Goal: Information Seeking & Learning: Learn about a topic

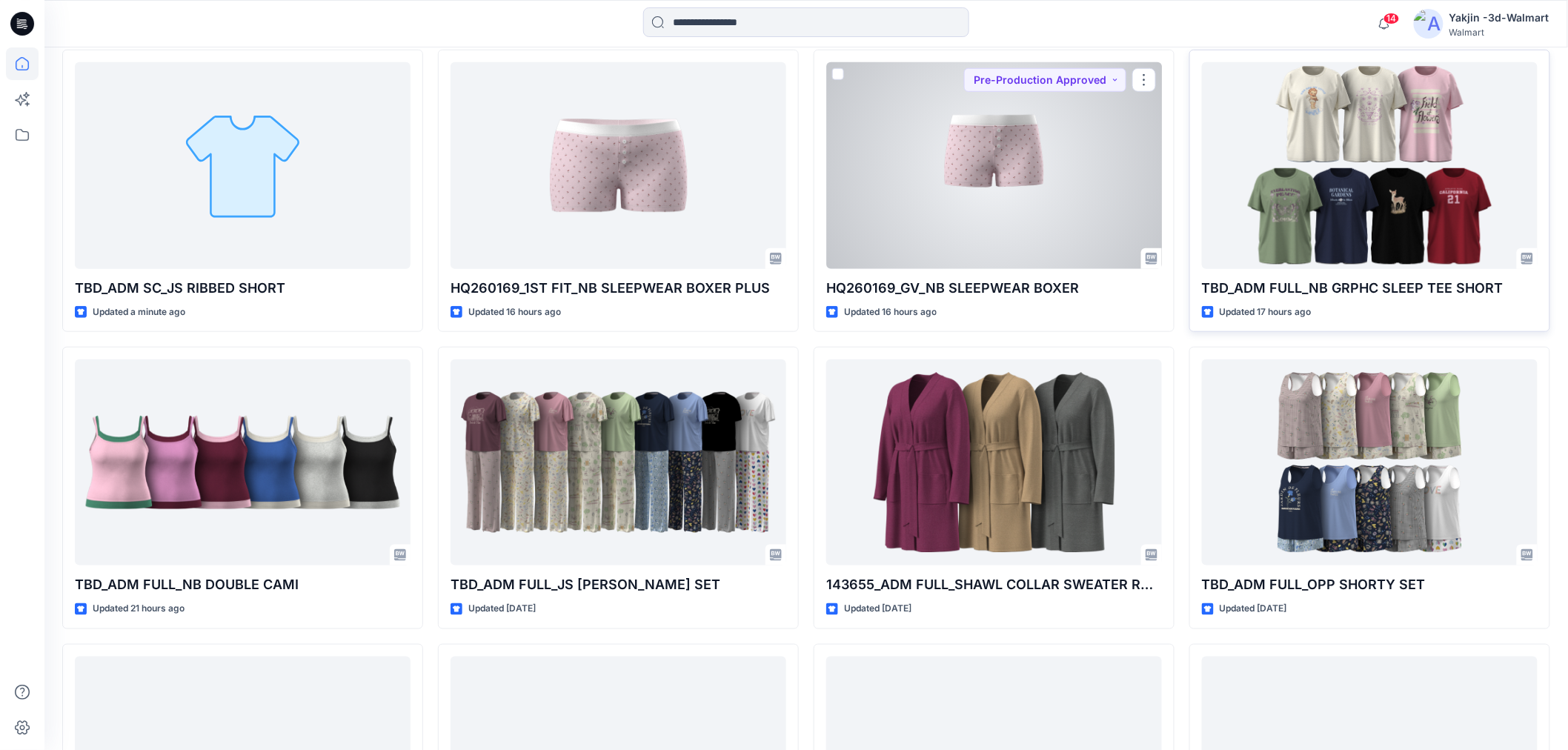
scroll to position [412, 0]
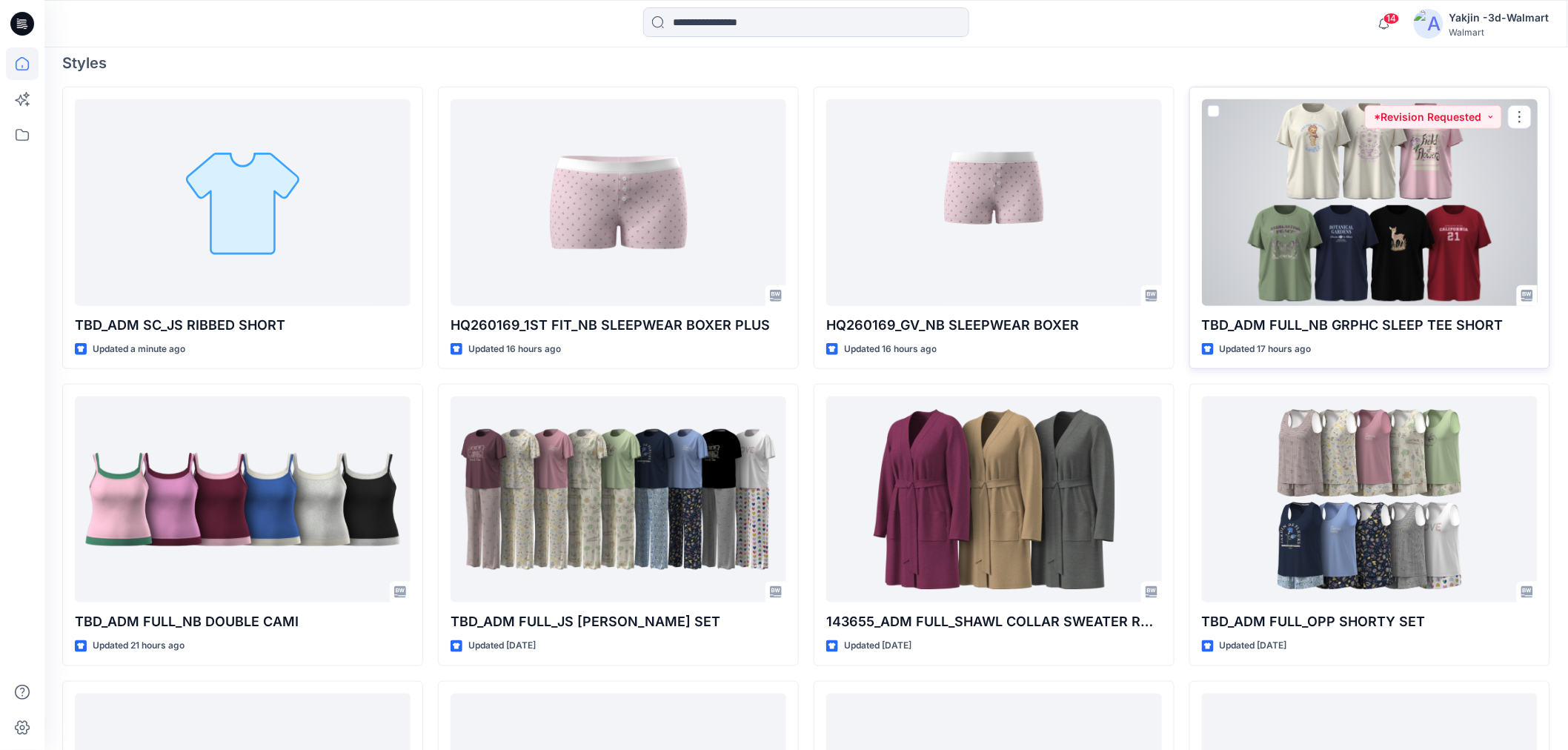
click at [1302, 248] on div at bounding box center [1370, 202] width 335 height 206
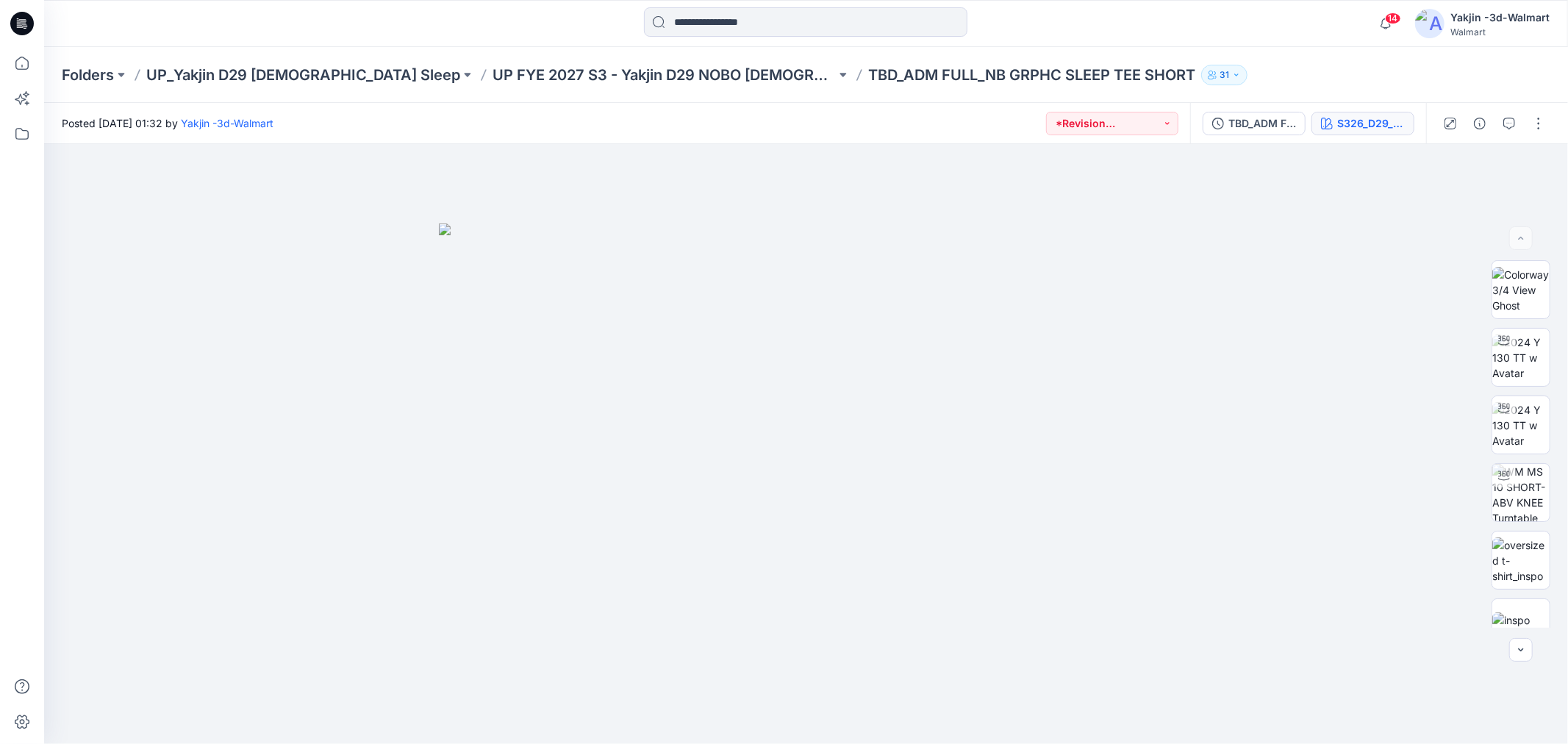
click at [1329, 117] on icon "button" at bounding box center [1326, 123] width 12 height 12
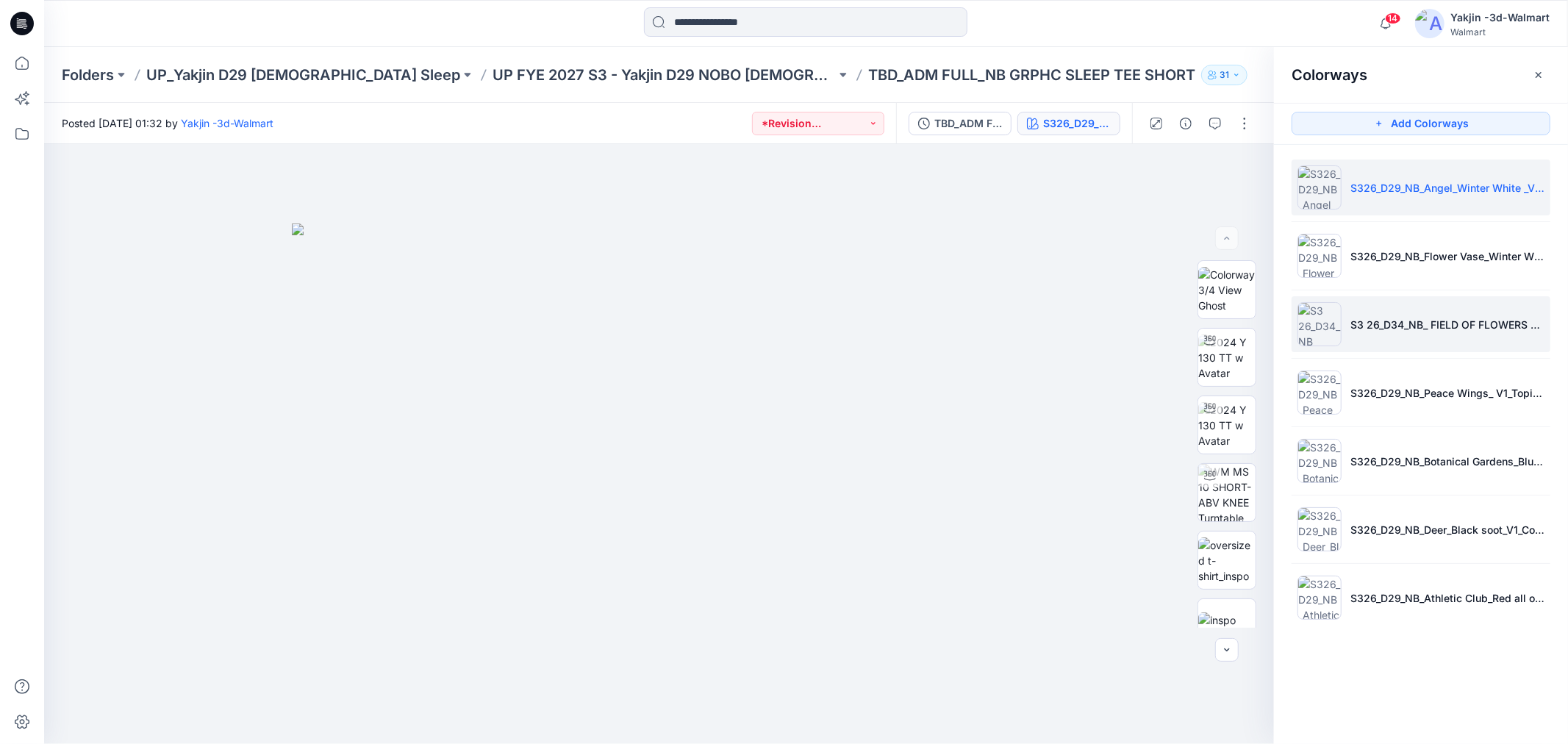
click at [1392, 340] on li "S3 26_D34_NB_ FIELD OF FLOWERS G v1 rptcc_CW4_PINK MARSHMALLOW_WM/S3 26_D34_NB_…" at bounding box center [1421, 324] width 259 height 56
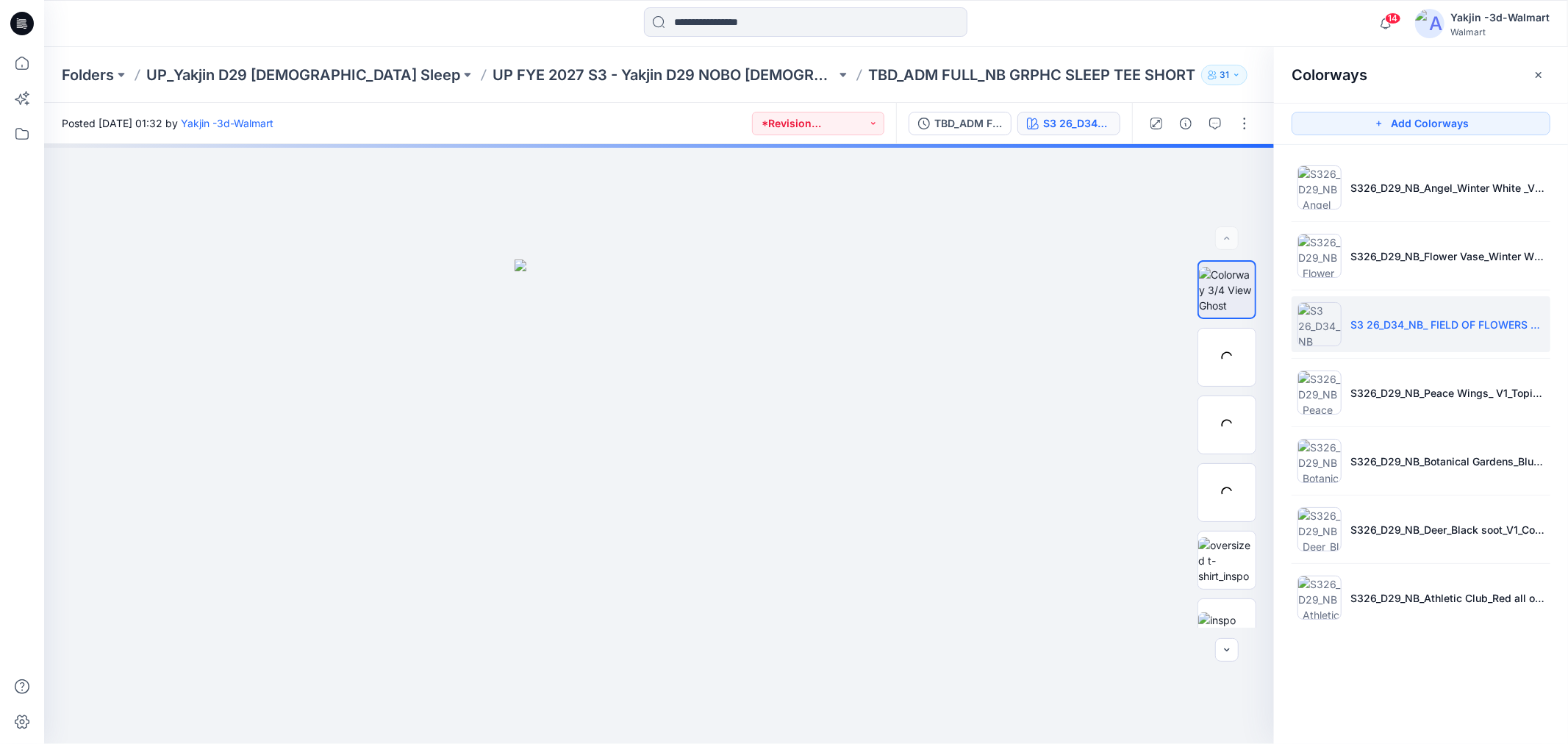
click at [1393, 330] on p "S3 26_D34_NB_ FIELD OF FLOWERS G v1 rptcc_CW4_PINK MARSHMALLOW_WM/S3 26_D34_NB_…" at bounding box center [1447, 324] width 194 height 15
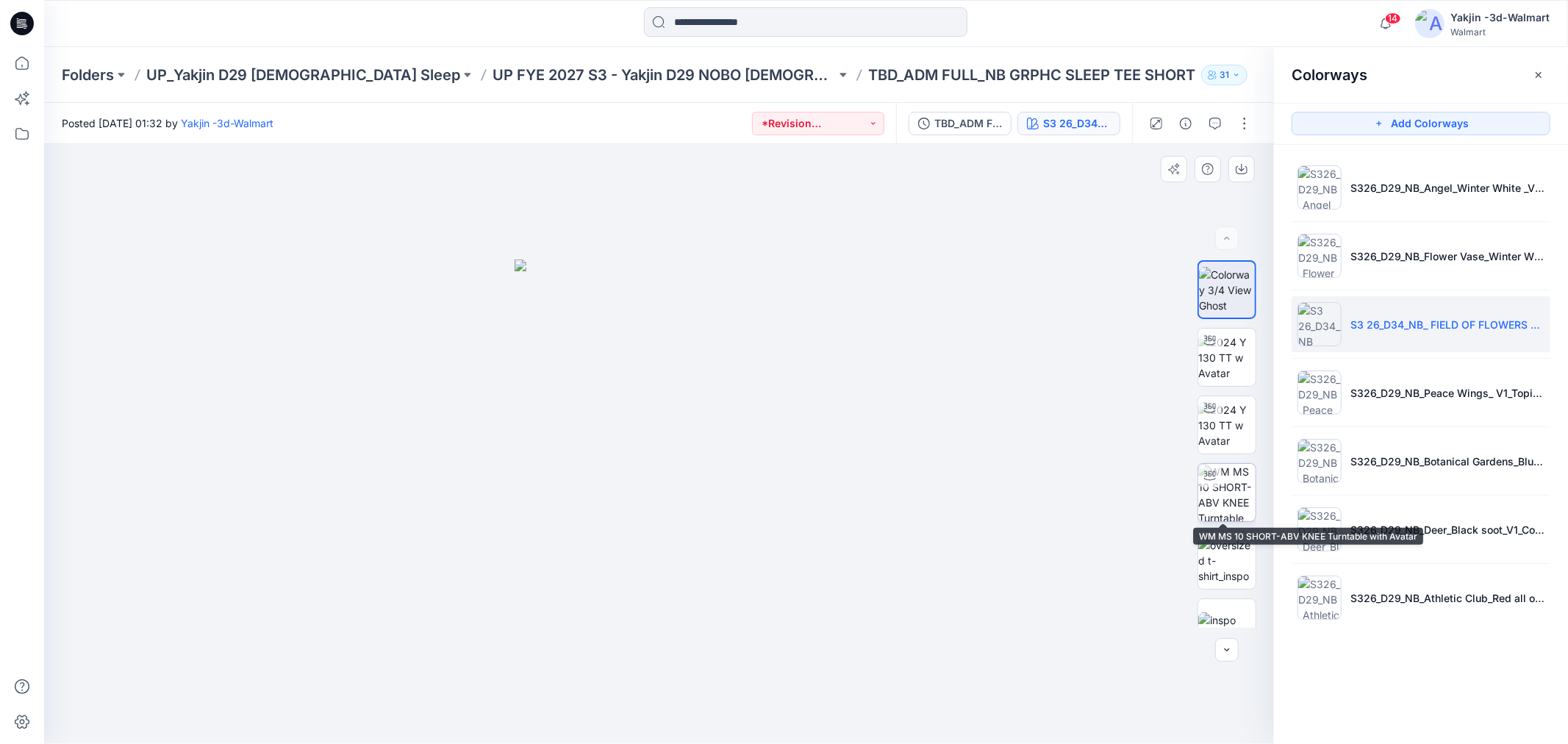
click at [1222, 491] on img at bounding box center [1227, 492] width 57 height 57
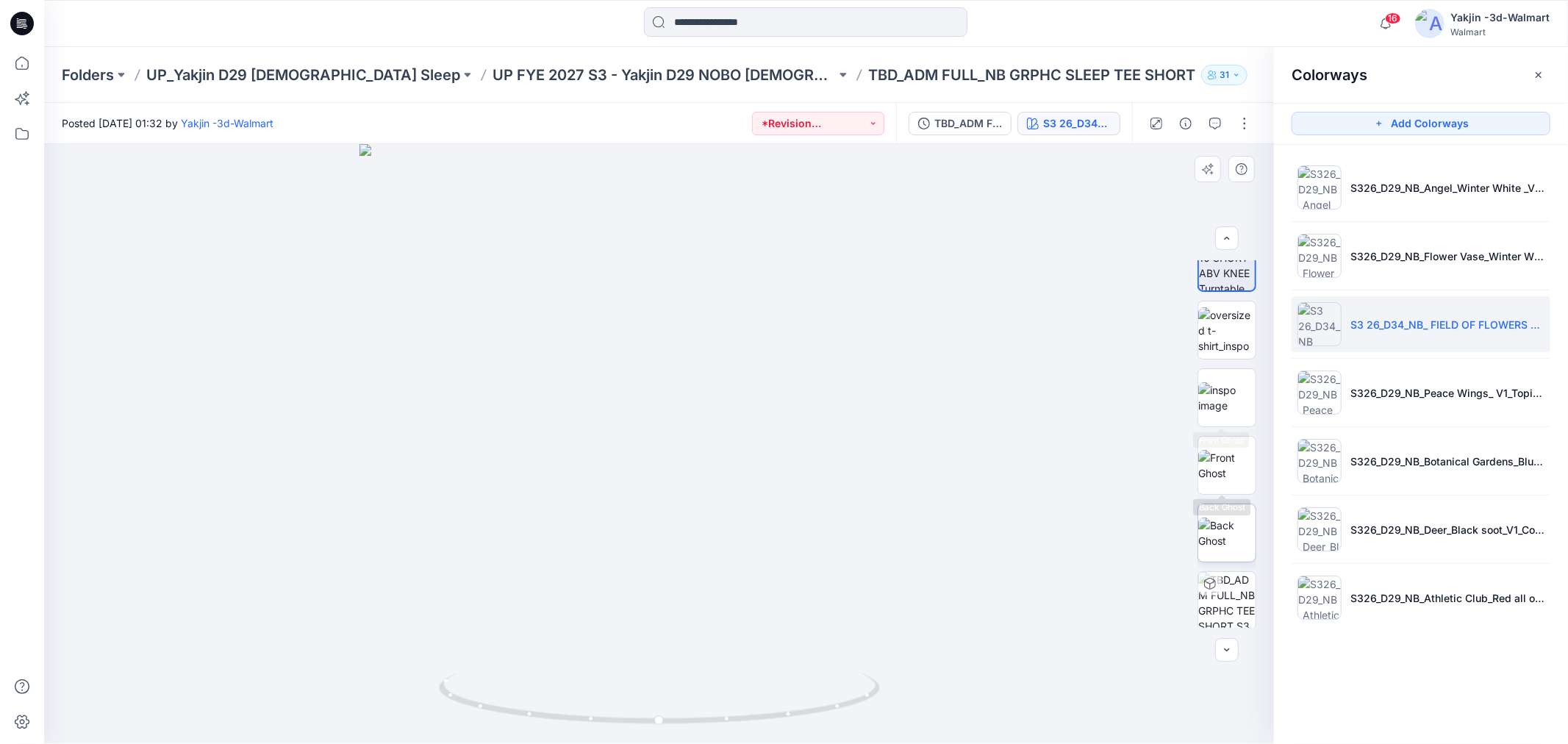
scroll to position [299, 0]
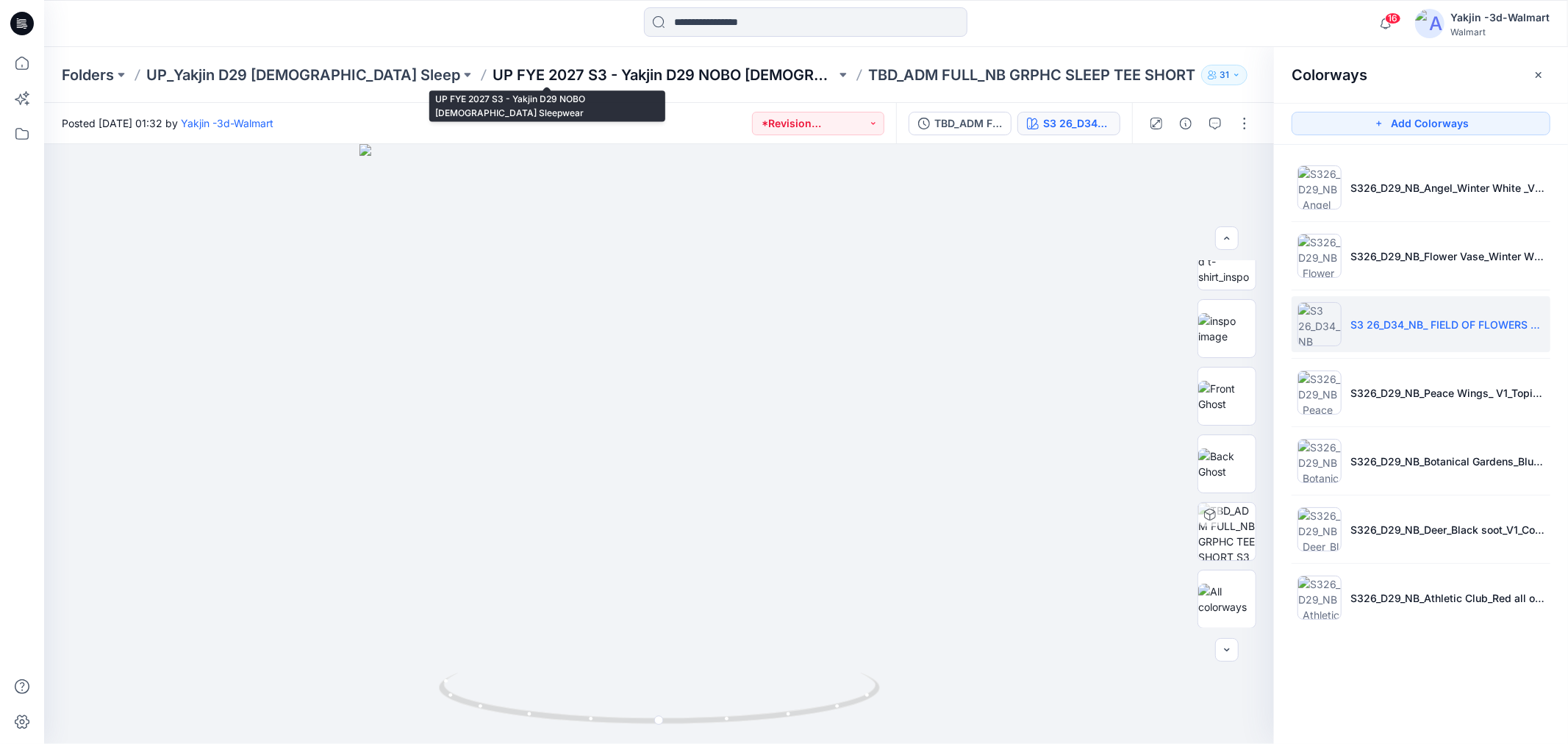
click at [635, 76] on p "UP FYE 2027 S3 - Yakjin D29 NOBO [DEMOGRAPHIC_DATA] Sleepwear" at bounding box center [664, 75] width 344 height 21
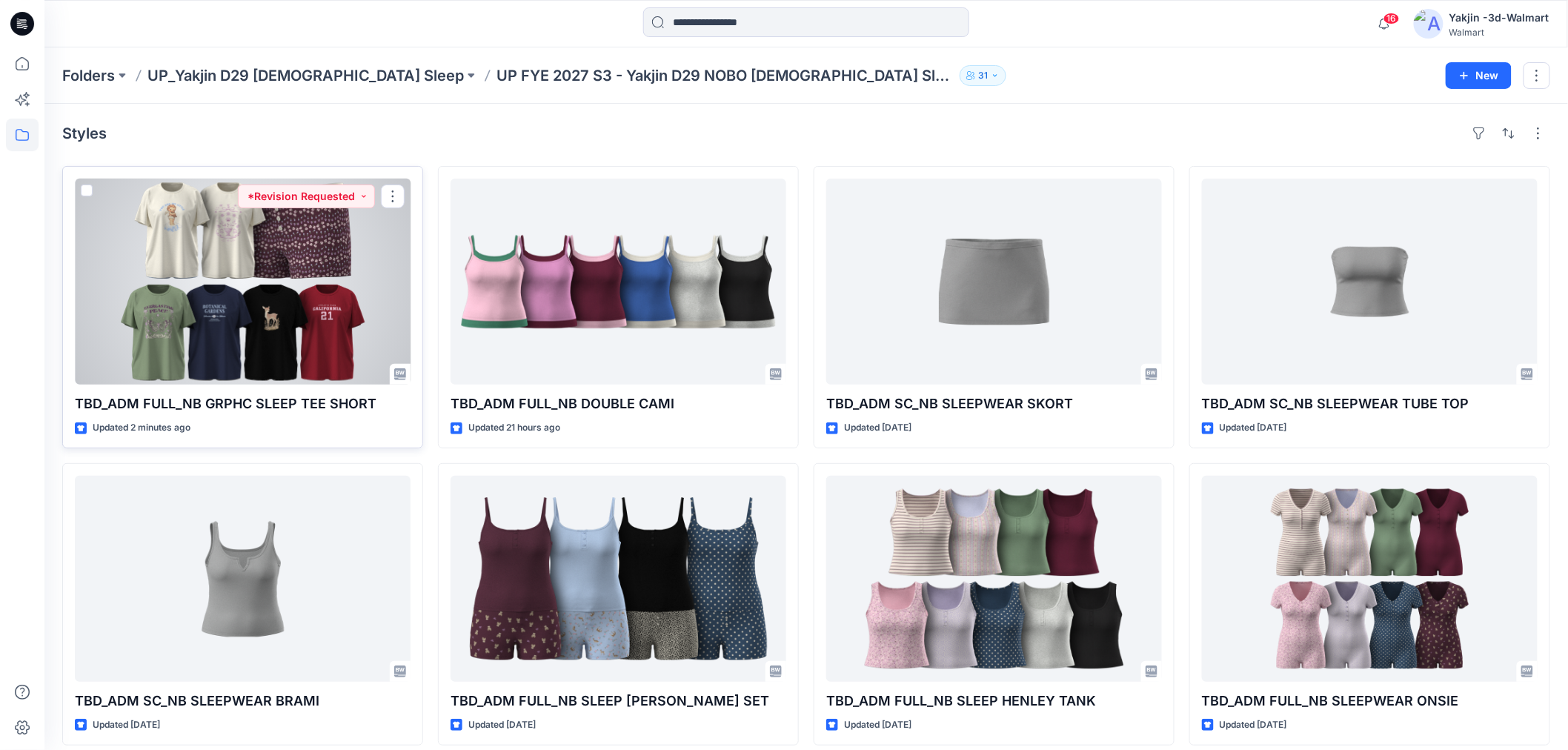
click at [274, 271] on div at bounding box center [242, 282] width 335 height 206
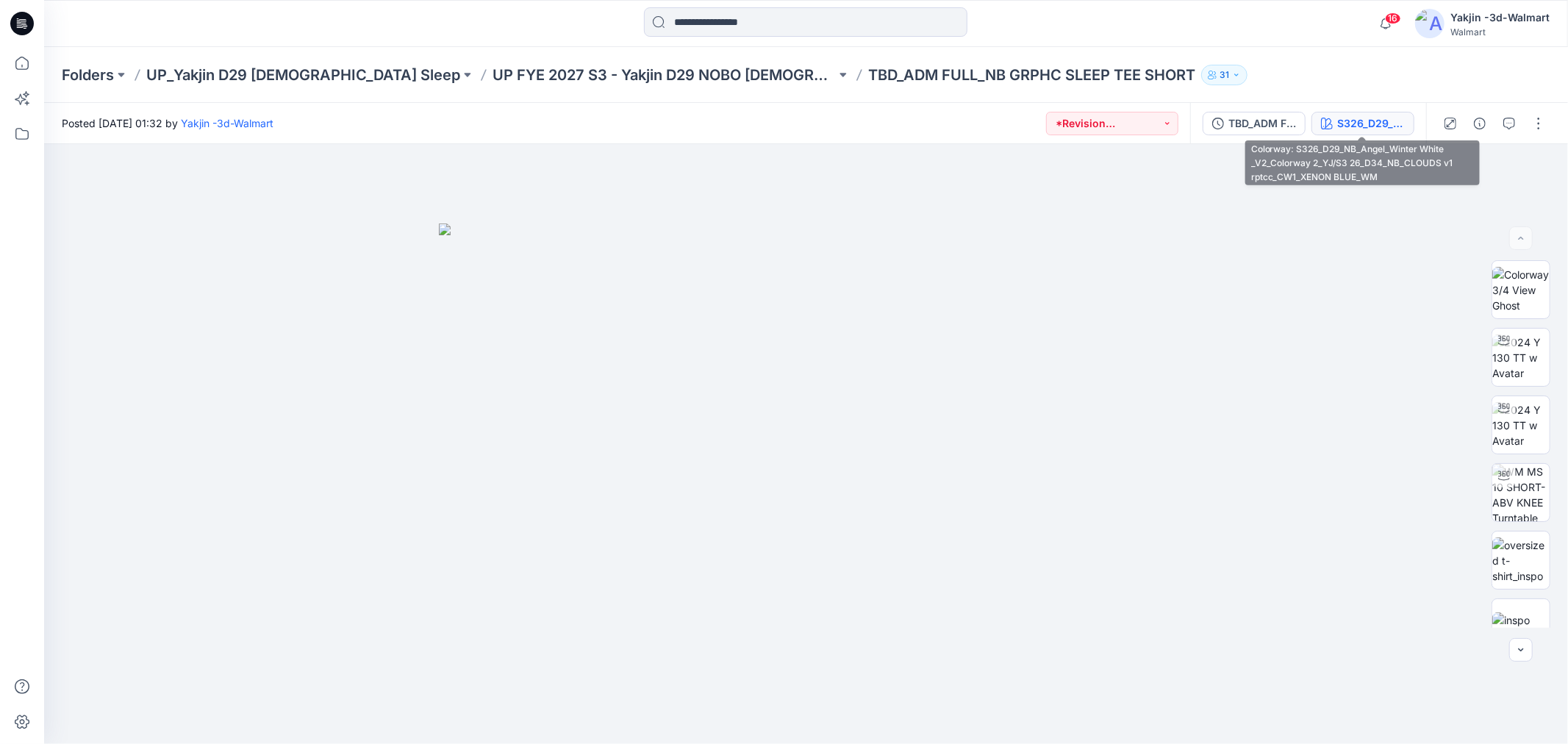
click at [1343, 121] on div "S326_D29_NB_Angel_Winter White _V2_Colorway 2_YJ/S3 26_D34_NB_CLOUDS v1 rptcc_C…" at bounding box center [1371, 123] width 68 height 16
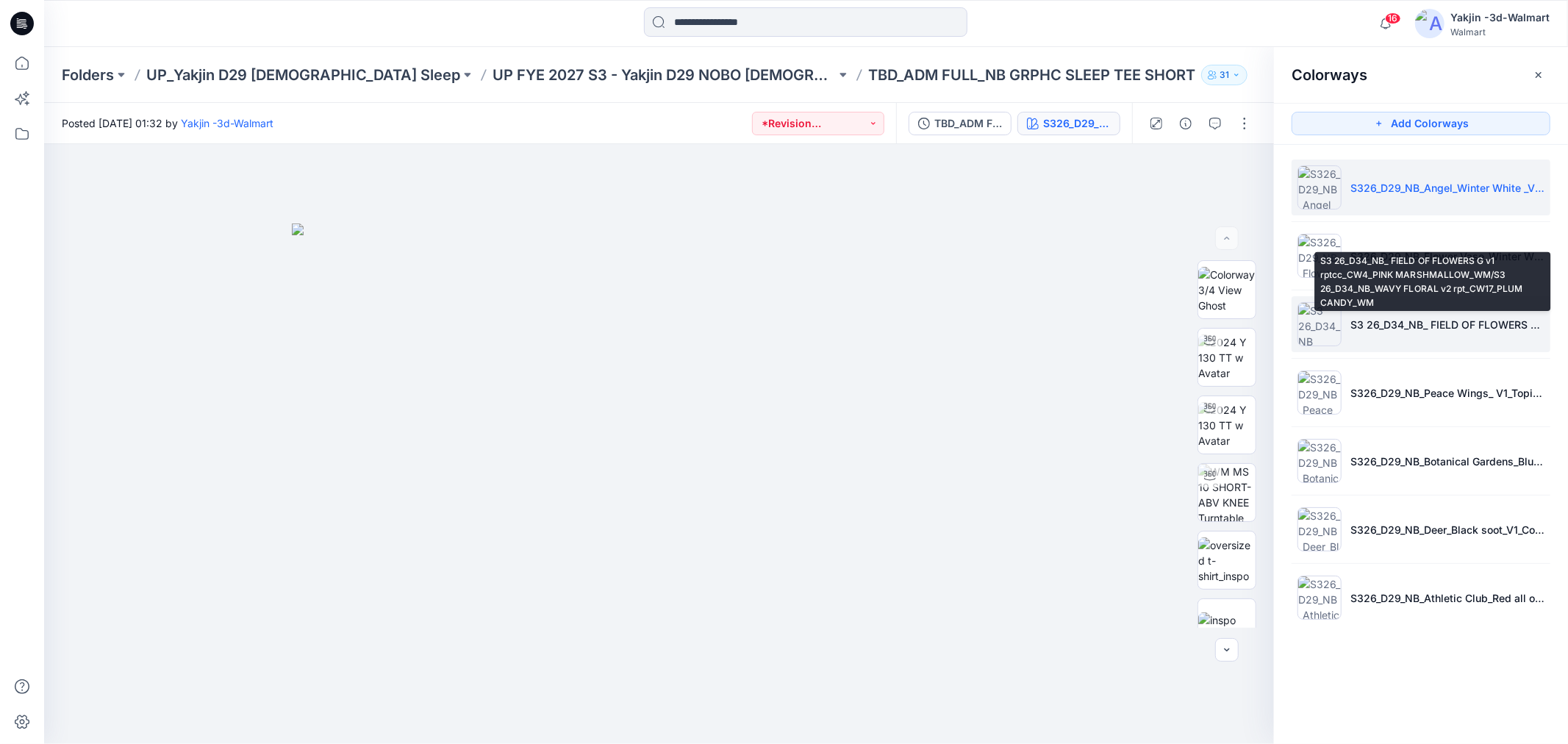
click at [1407, 322] on p "S3 26_D34_NB_ FIELD OF FLOWERS G v1 rptcc_CW4_PINK MARSHMALLOW_WM/S3 26_D34_NB_…" at bounding box center [1447, 324] width 194 height 15
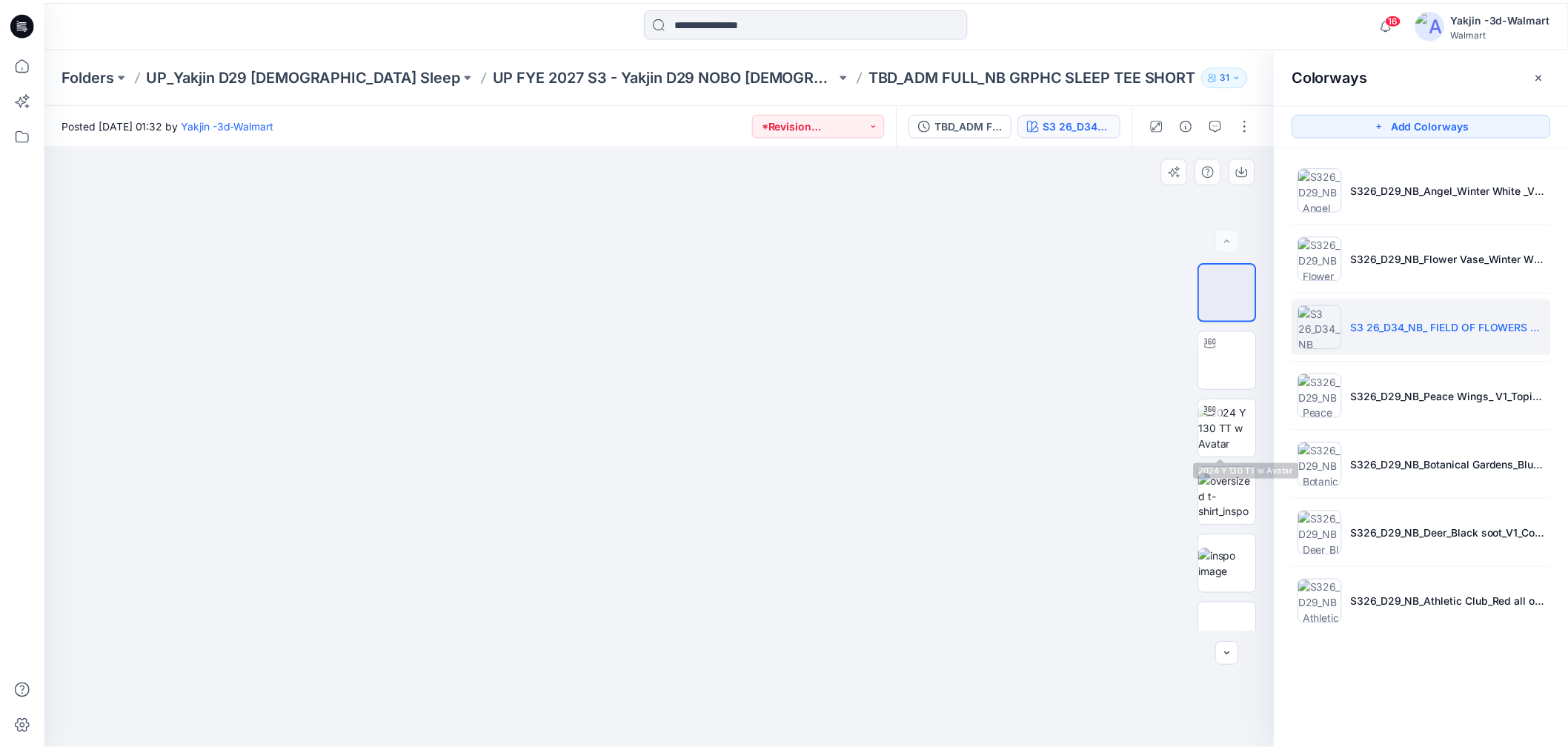
scroll to position [329, 0]
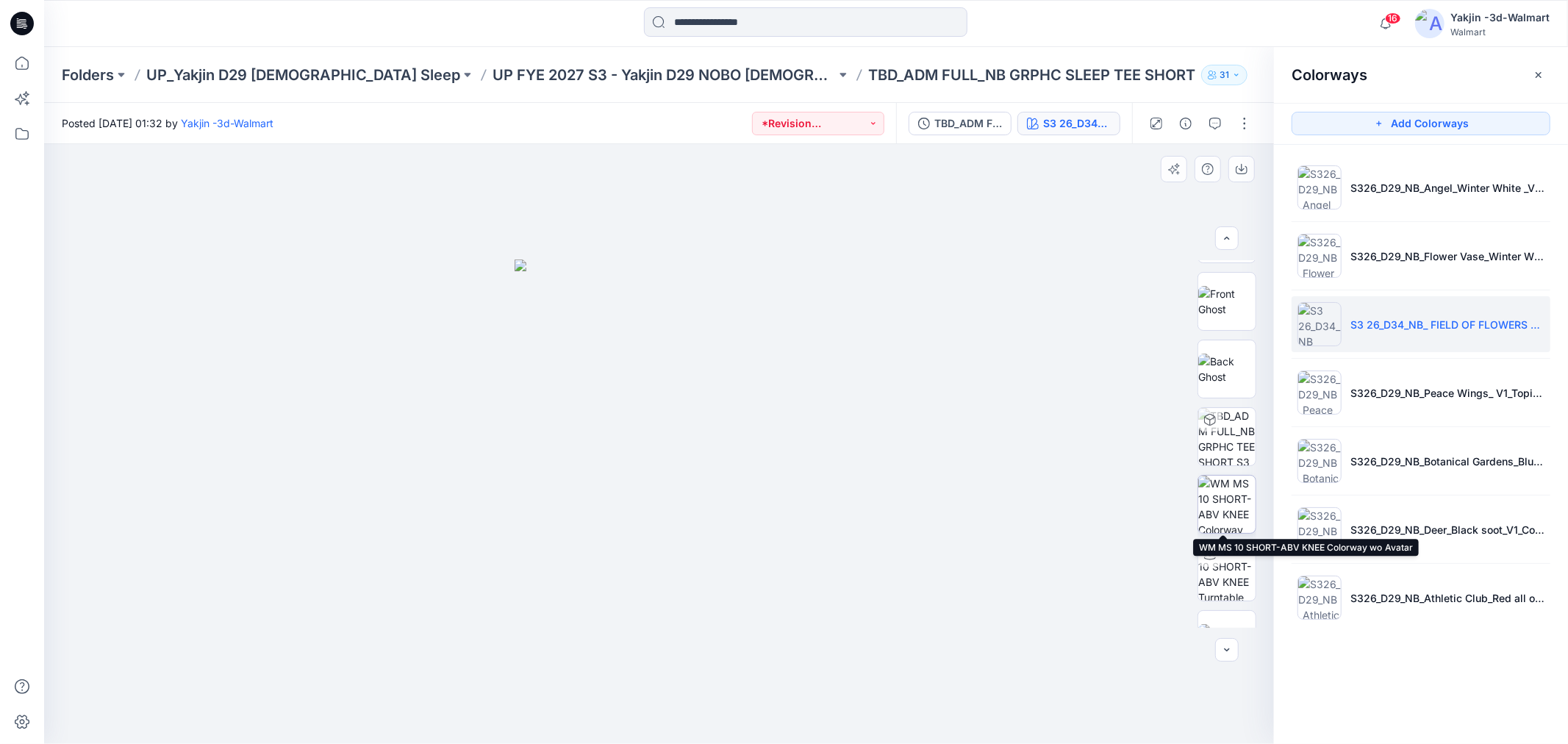
click at [1222, 507] on img at bounding box center [1227, 504] width 57 height 57
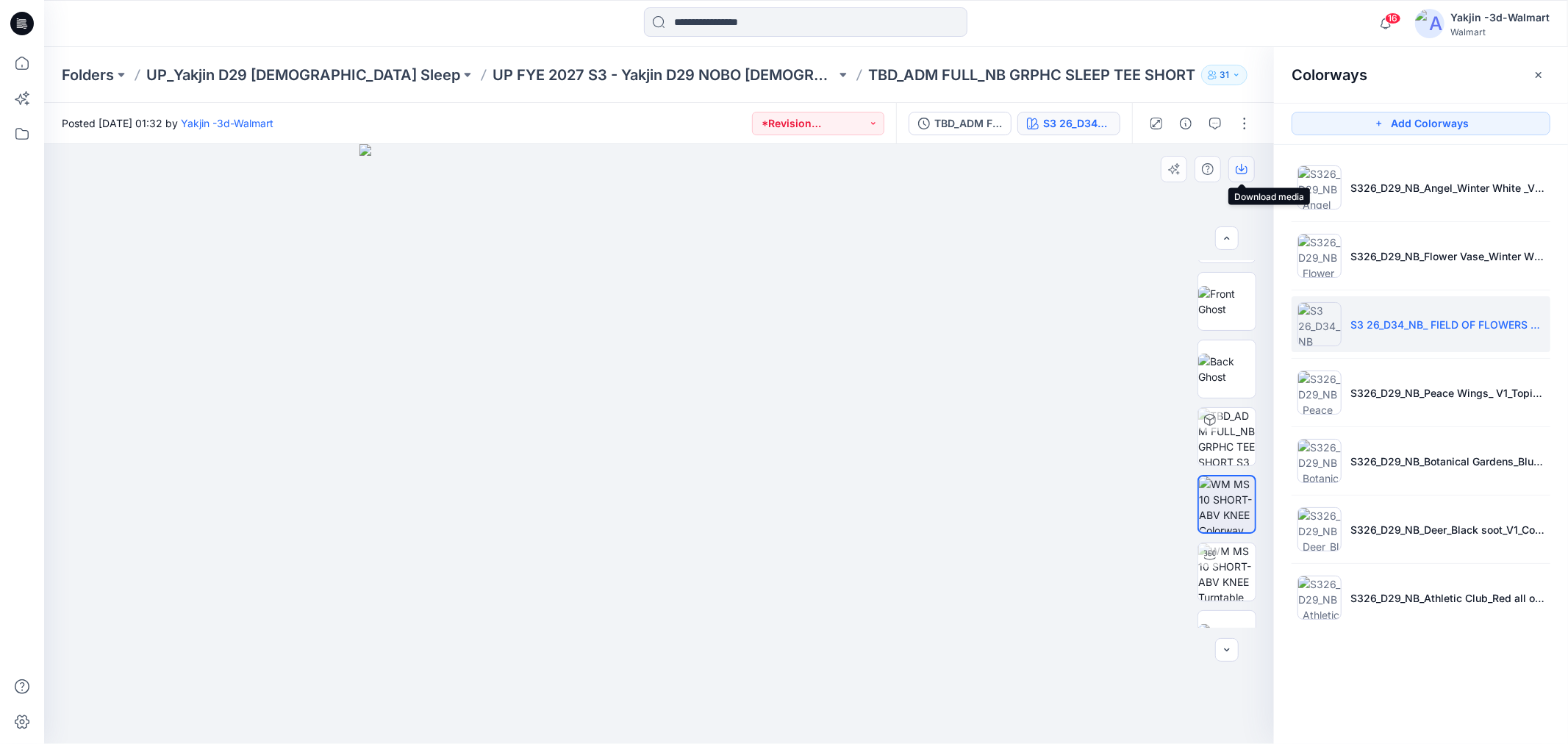
click at [1233, 173] on button "button" at bounding box center [1241, 169] width 26 height 26
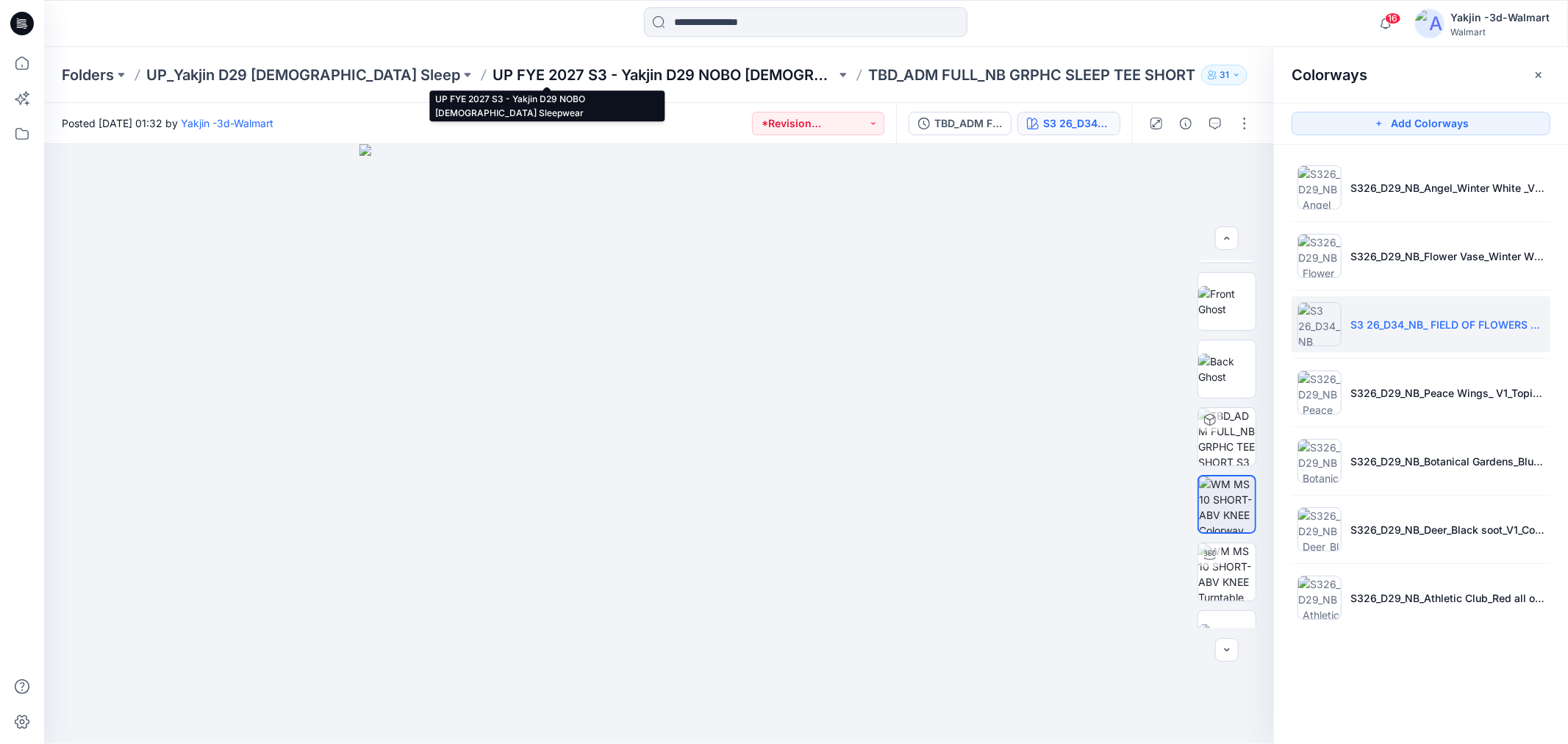
click at [635, 79] on p "UP FYE 2027 S3 - Yakjin D29 NOBO [DEMOGRAPHIC_DATA] Sleepwear" at bounding box center [664, 75] width 344 height 21
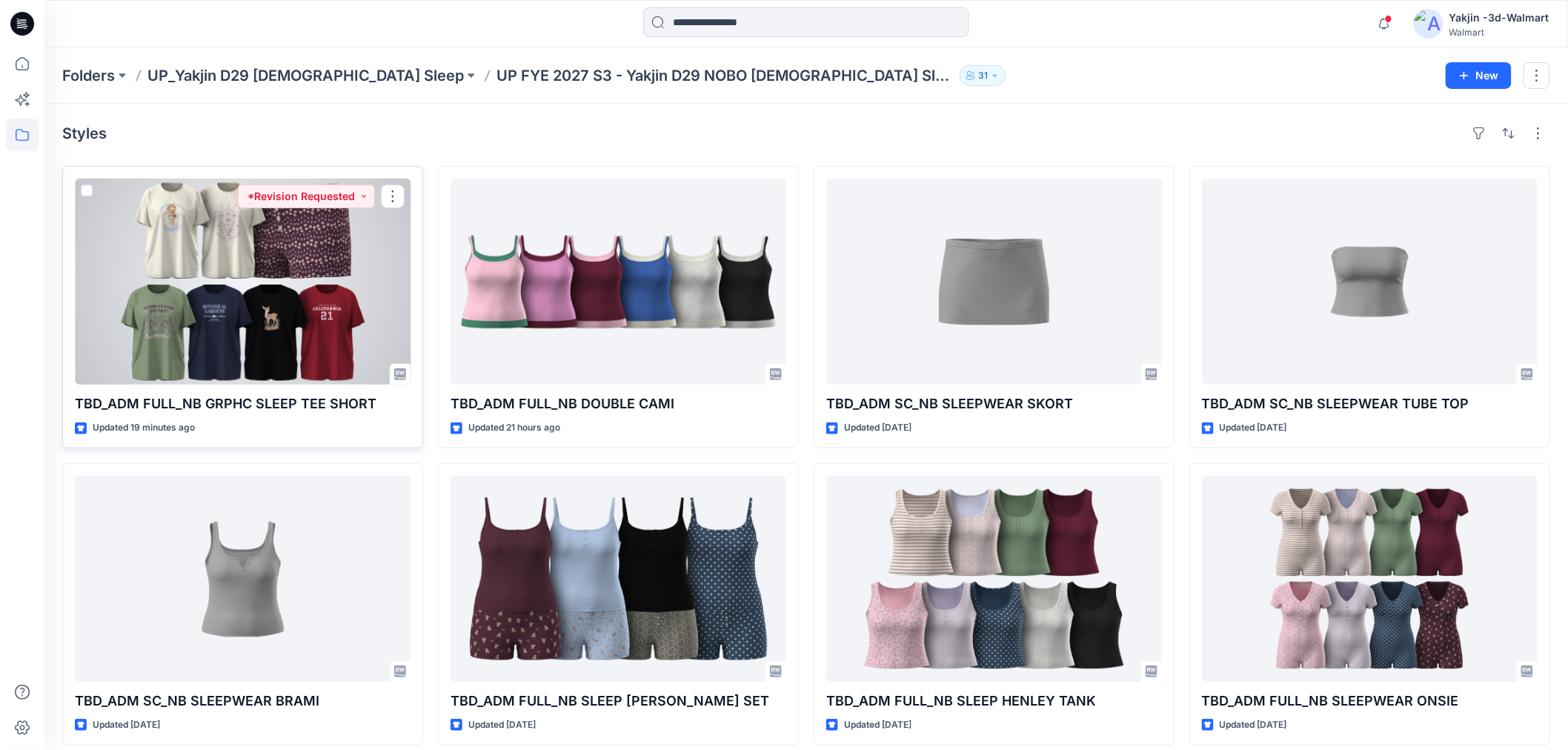
click at [314, 283] on div at bounding box center [242, 282] width 335 height 206
